Goal: Task Accomplishment & Management: Manage account settings

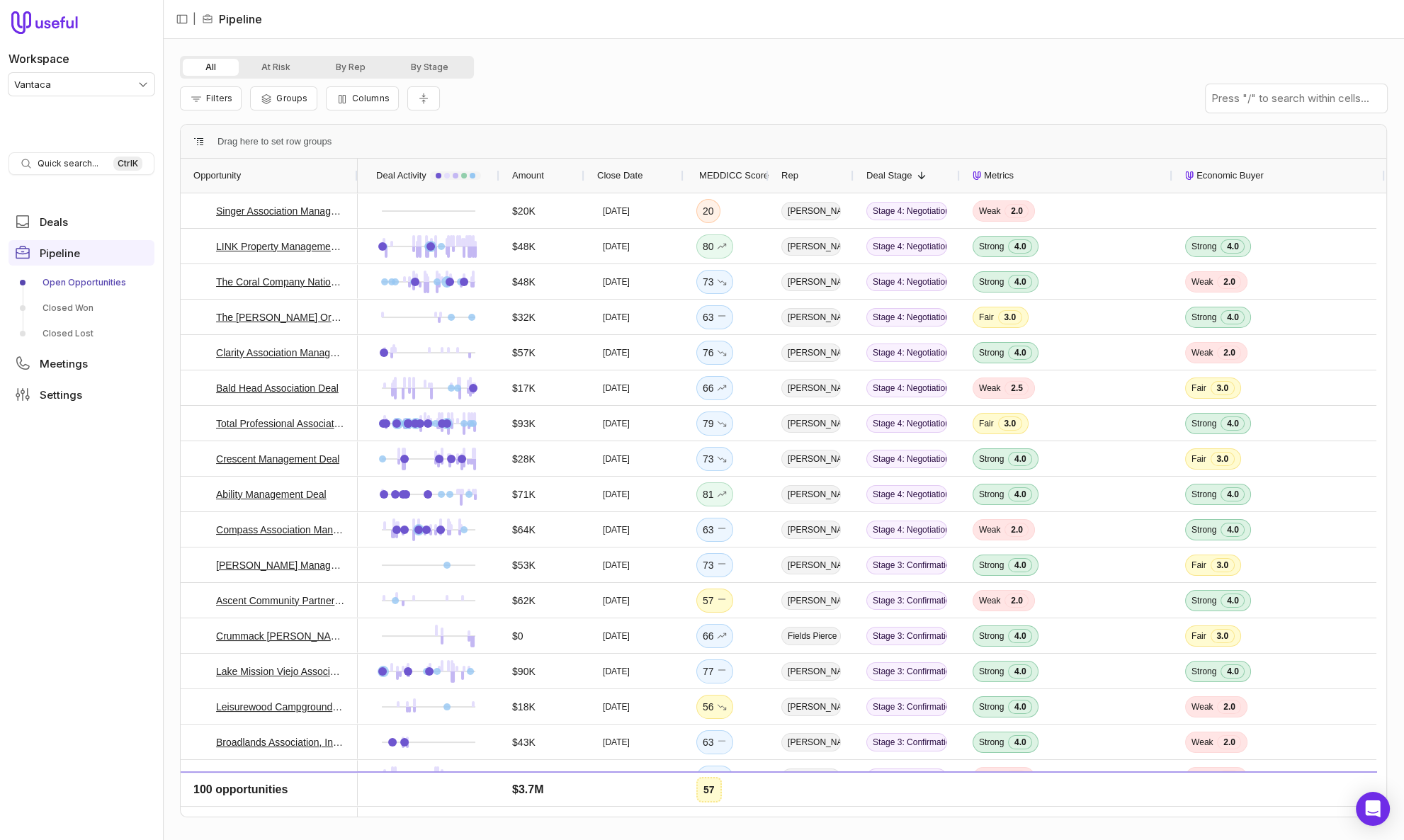
click at [521, 87] on div "Filters Groups Columns" at bounding box center [783, 98] width 1206 height 40
click at [504, 85] on div "Filters Groups Columns" at bounding box center [783, 98] width 1206 height 40
click at [339, 70] on button "By Rep" at bounding box center [350, 66] width 75 height 17
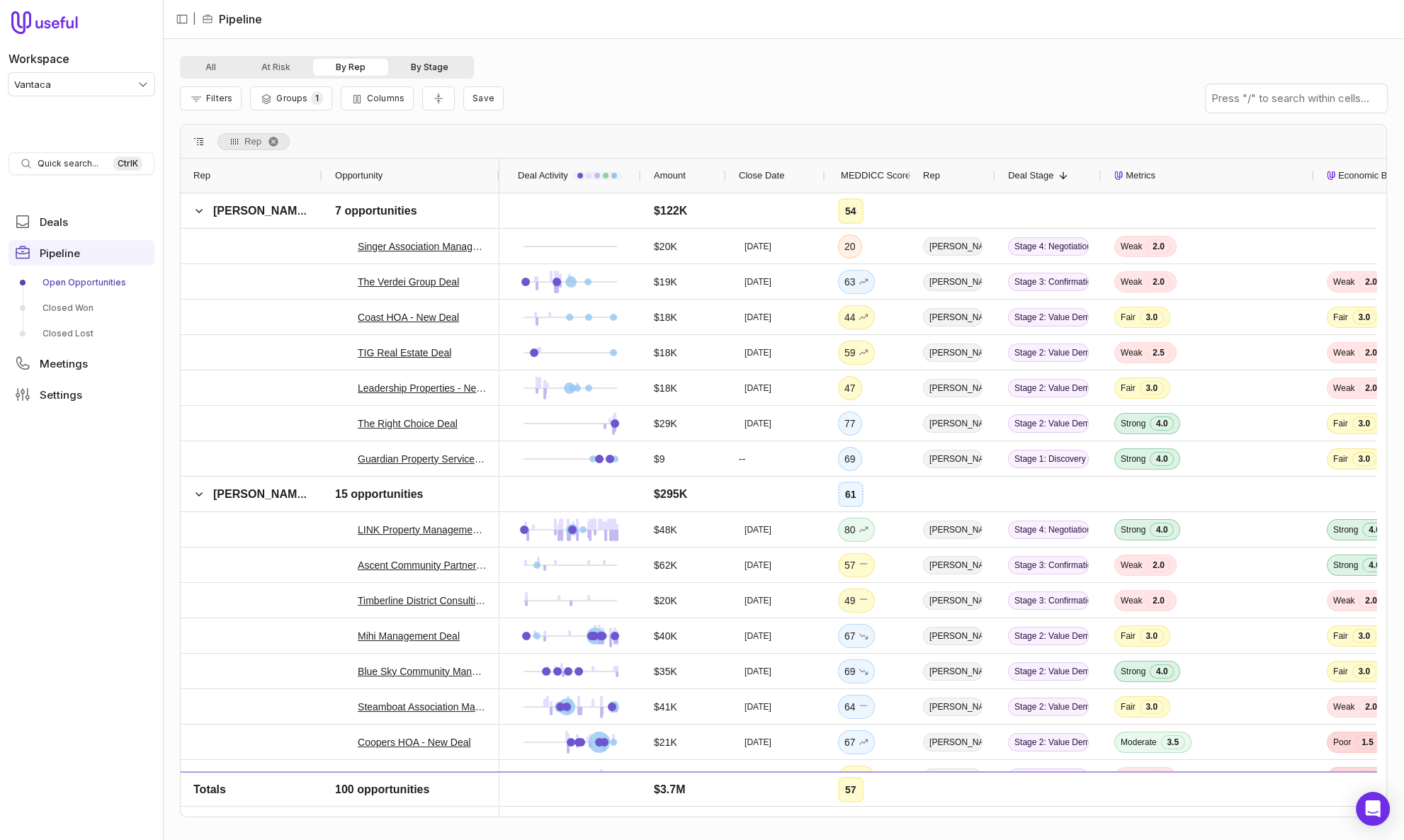
click at [418, 66] on button "By Stage" at bounding box center [430, 66] width 83 height 17
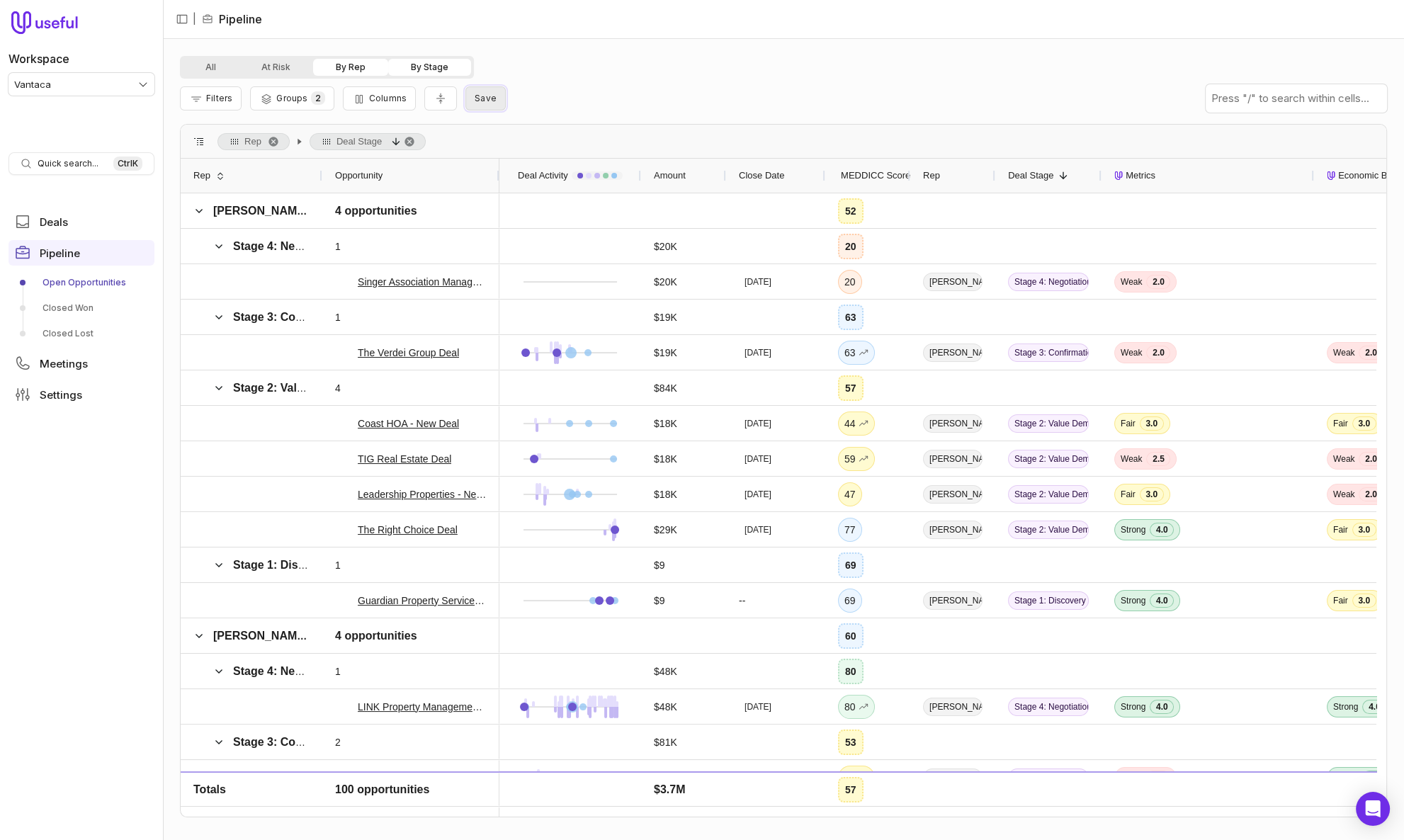
click at [486, 102] on span "Save" at bounding box center [485, 98] width 22 height 10
type input "****"
click at [614, 181] on button "Save" at bounding box center [633, 190] width 39 height 18
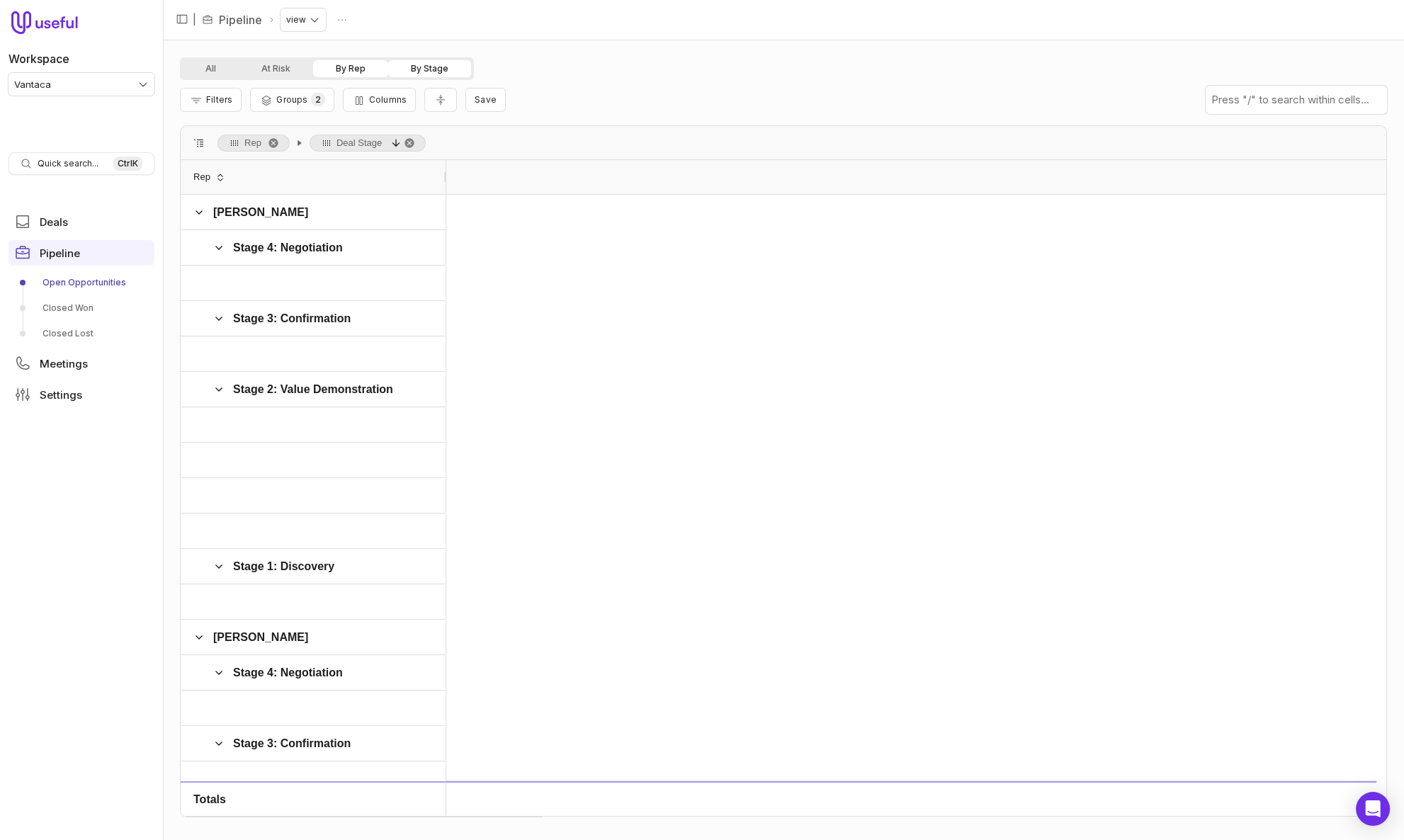
drag, startPoint x: 320, startPoint y: 178, endPoint x: 444, endPoint y: 179, distance: 124.0
click at [444, 179] on div at bounding box center [445, 177] width 6 height 34
click at [318, 14] on html "Workspace Vantaca Quick search... Ctrl K Deals Pipeline Open Opportunities Clos…" at bounding box center [702, 420] width 1404 height 840
click at [347, 22] on html "Workspace Vantaca Quick search... Ctrl K Deals Pipeline Open Opportunities Clos…" at bounding box center [702, 420] width 1404 height 840
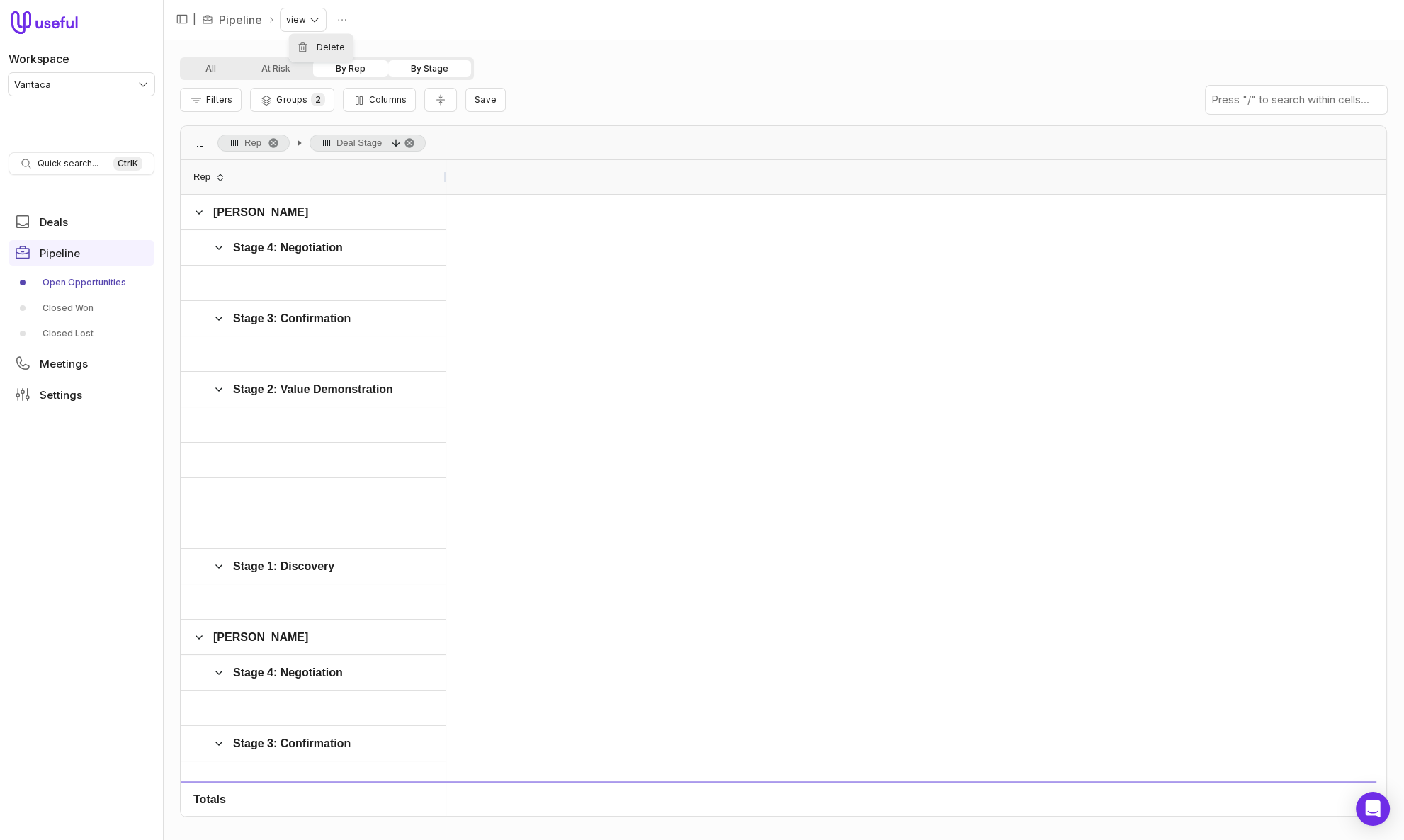
click at [338, 43] on span "Delete" at bounding box center [330, 46] width 28 height 9
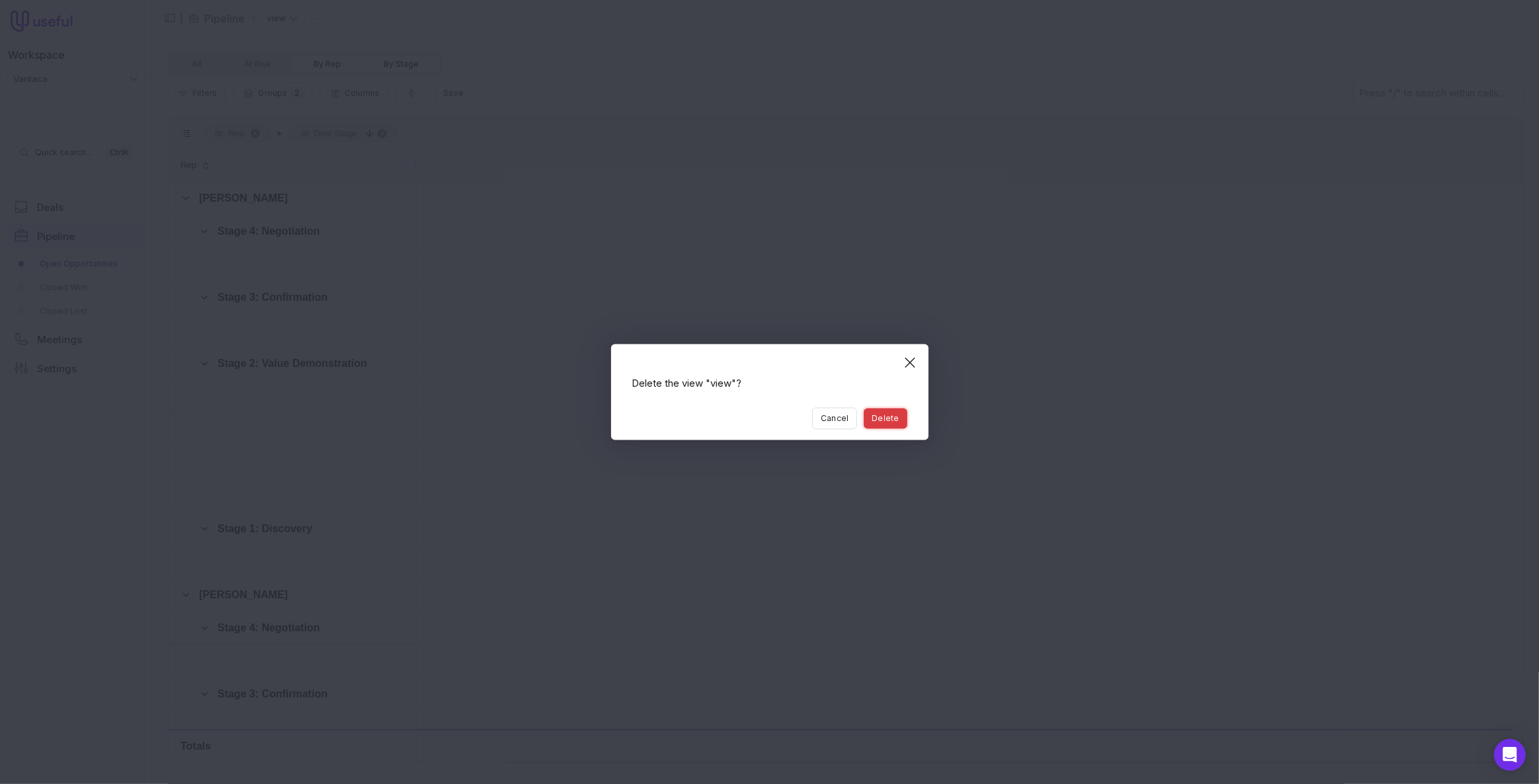
click at [885, 423] on button "Delete" at bounding box center [885, 418] width 43 height 20
